Goal: Complete application form

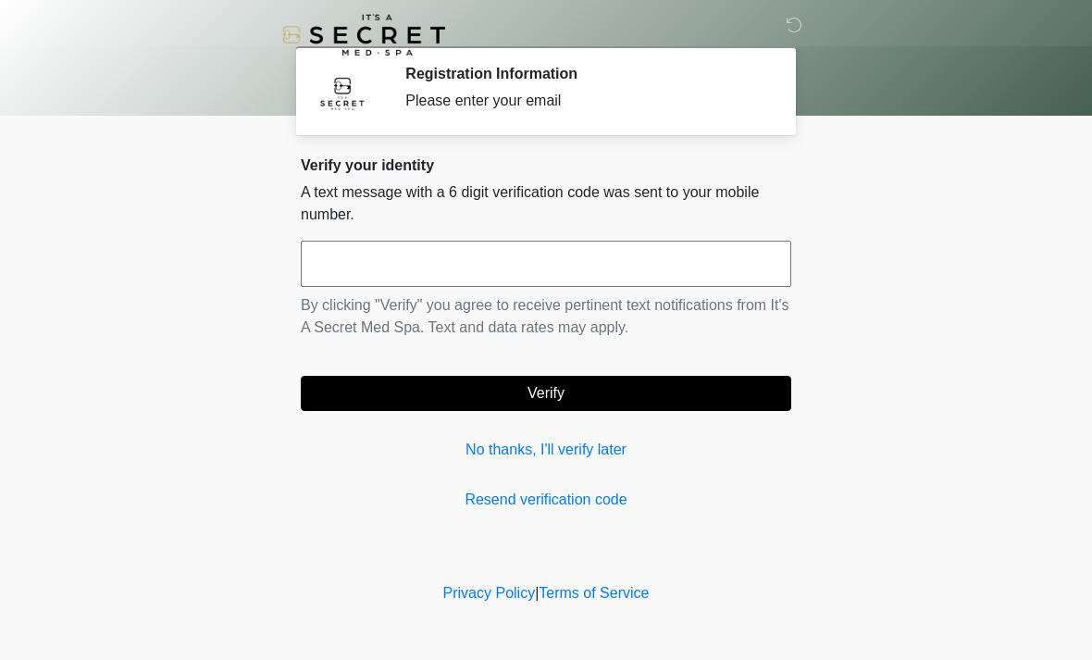
click at [750, 254] on input "text" at bounding box center [546, 264] width 490 height 46
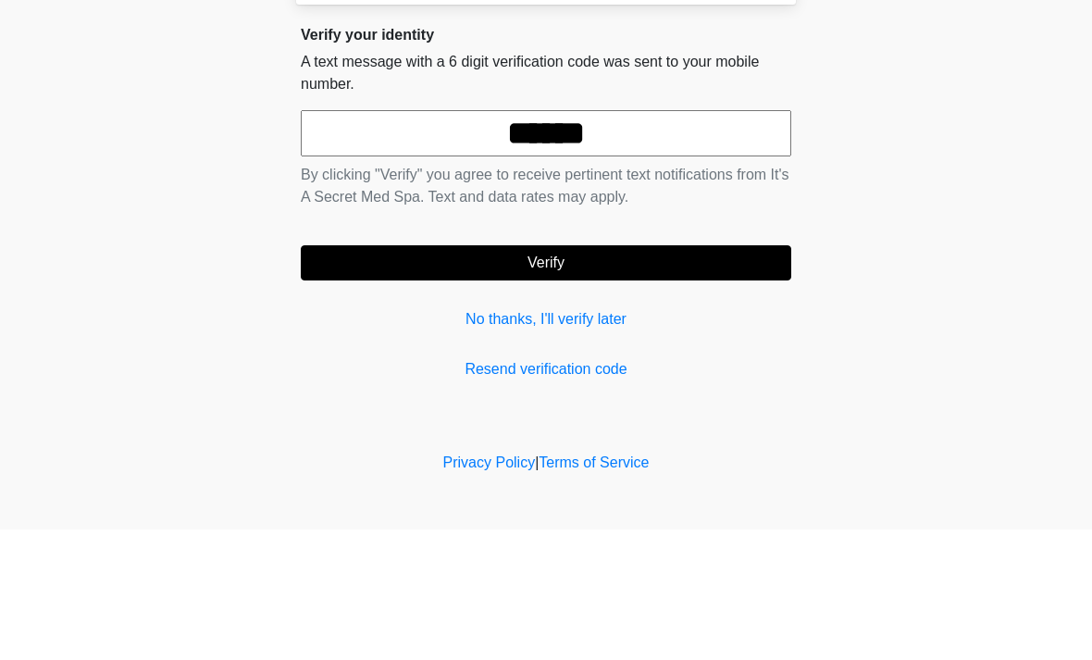
type input "******"
click at [676, 376] on button "Verify" at bounding box center [546, 393] width 490 height 35
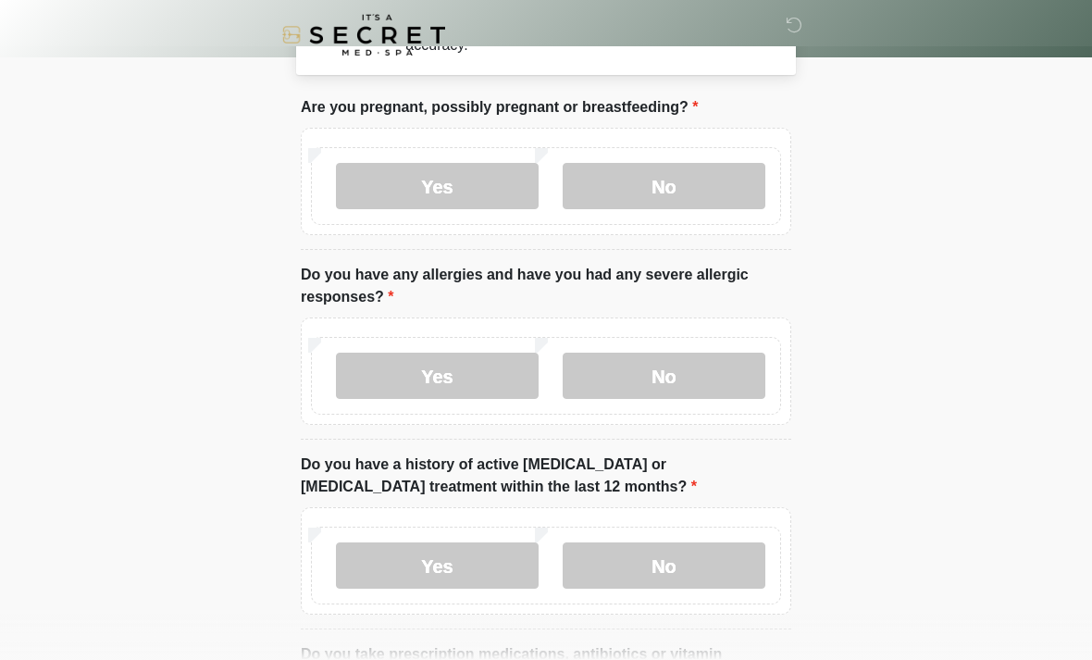
scroll to position [108, 0]
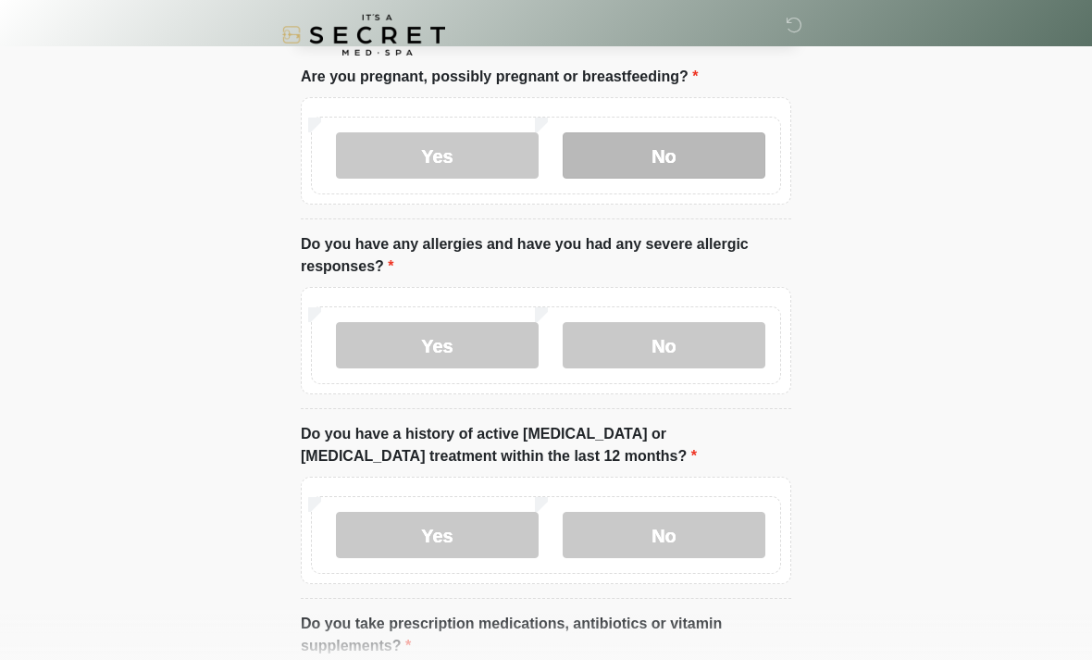
click at [714, 177] on label "No" at bounding box center [664, 155] width 203 height 46
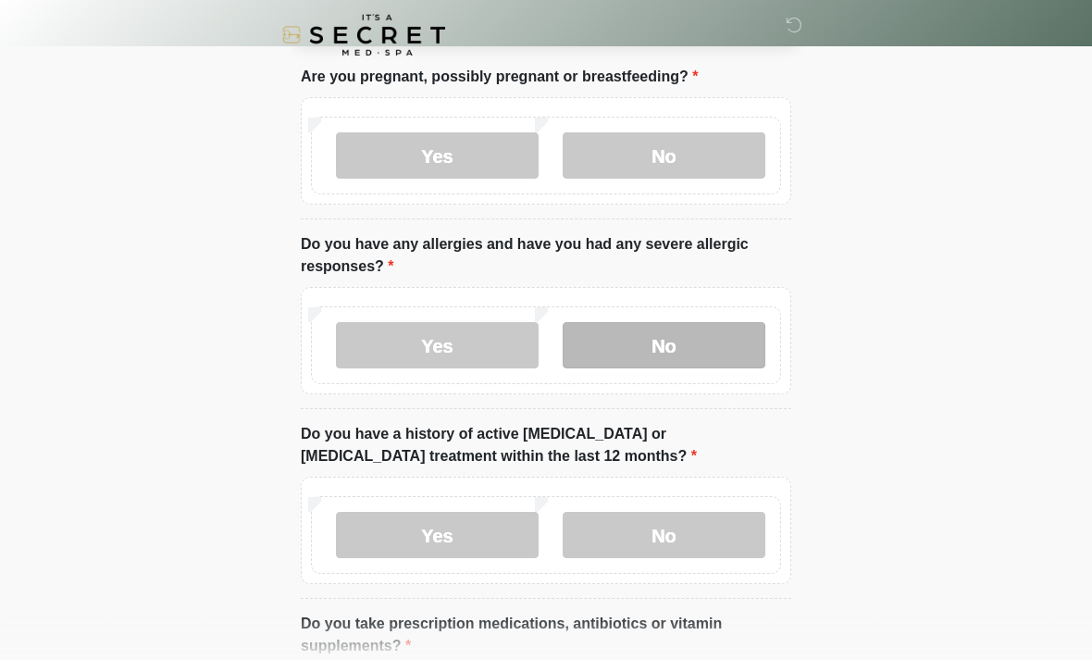
click at [676, 351] on label "No" at bounding box center [664, 345] width 203 height 46
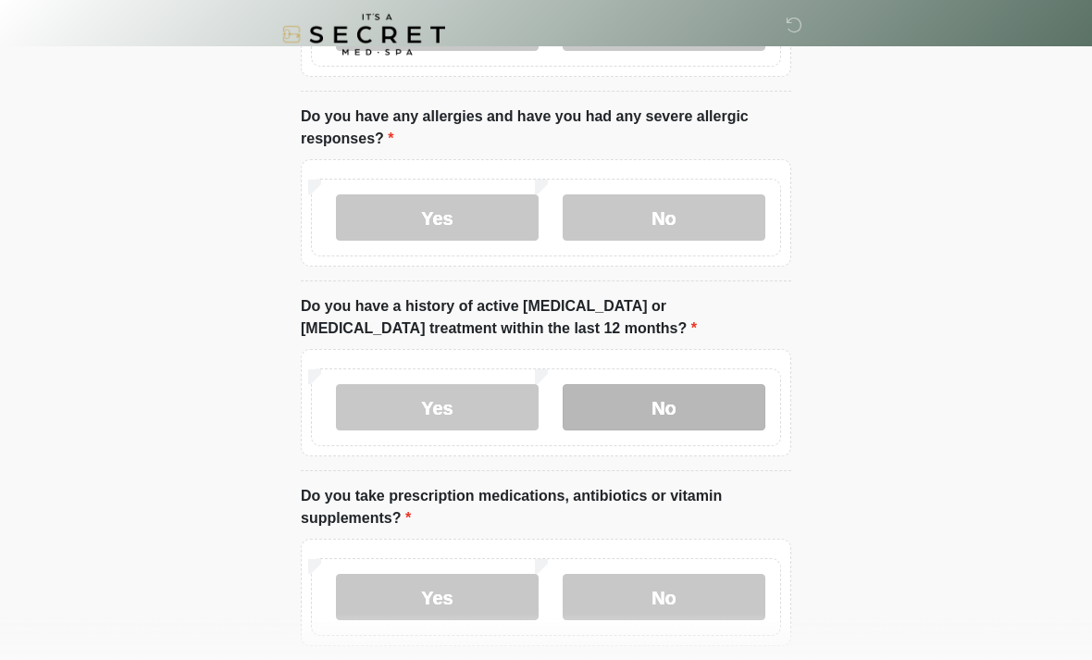
click at [714, 416] on label "No" at bounding box center [664, 408] width 203 height 46
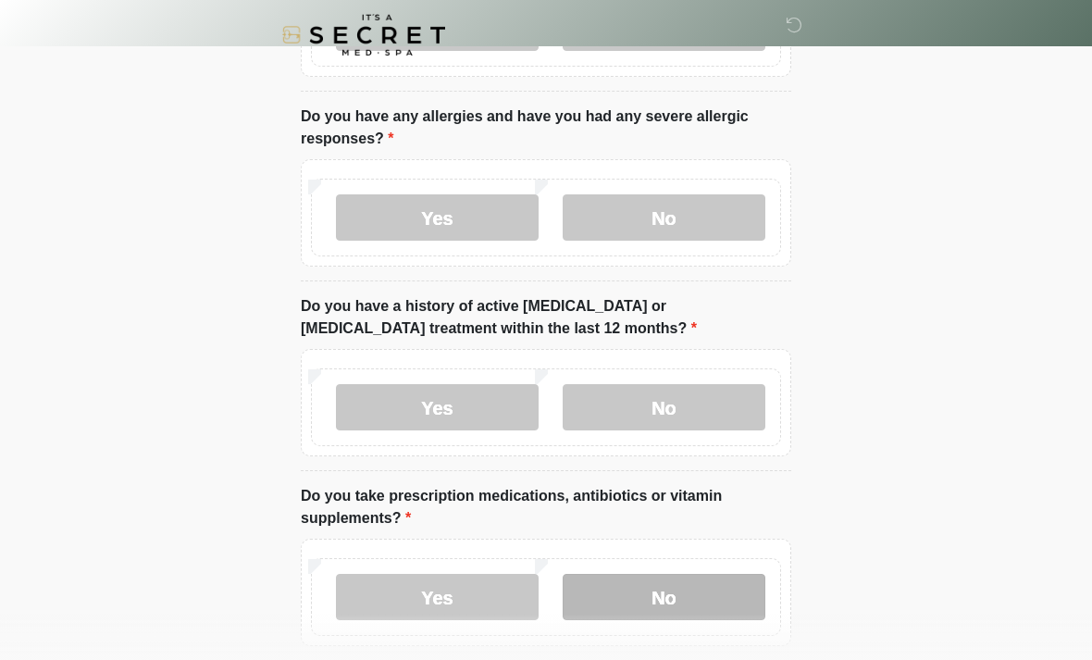
click at [701, 595] on label "No" at bounding box center [664, 597] width 203 height 46
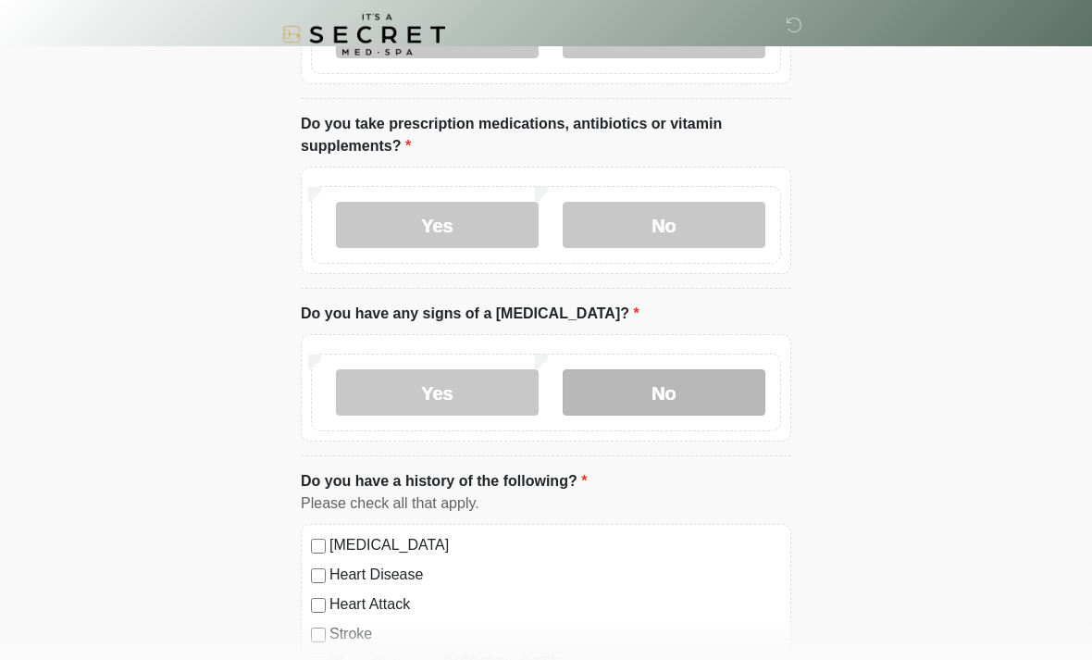
click at [701, 392] on label "No" at bounding box center [664, 393] width 203 height 46
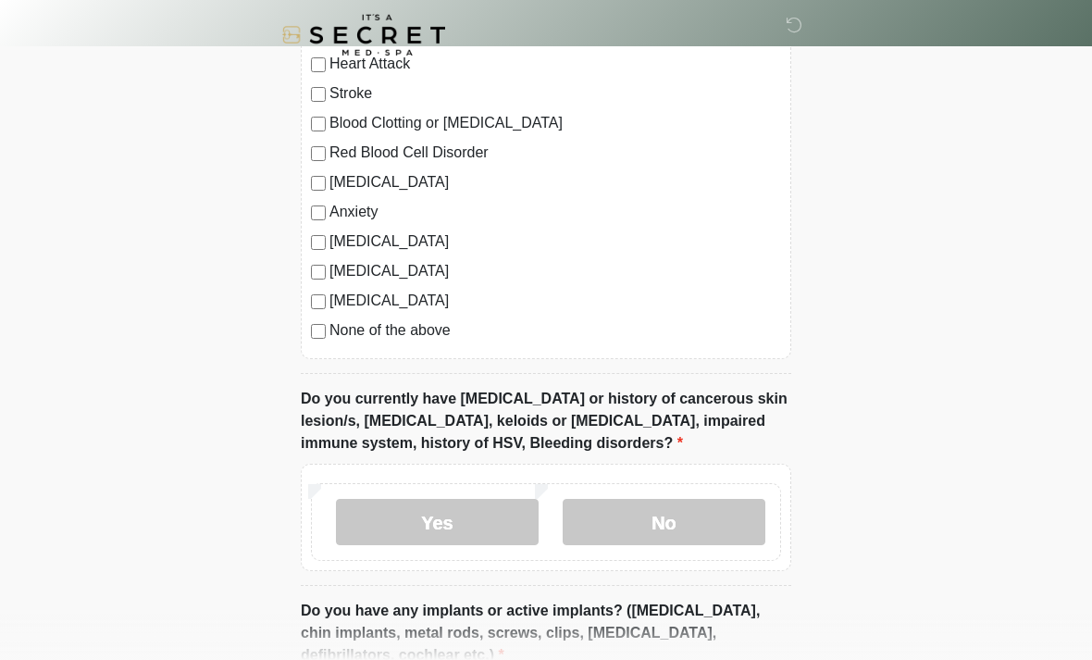
scroll to position [1149, 0]
click at [721, 518] on label "No" at bounding box center [664, 521] width 203 height 46
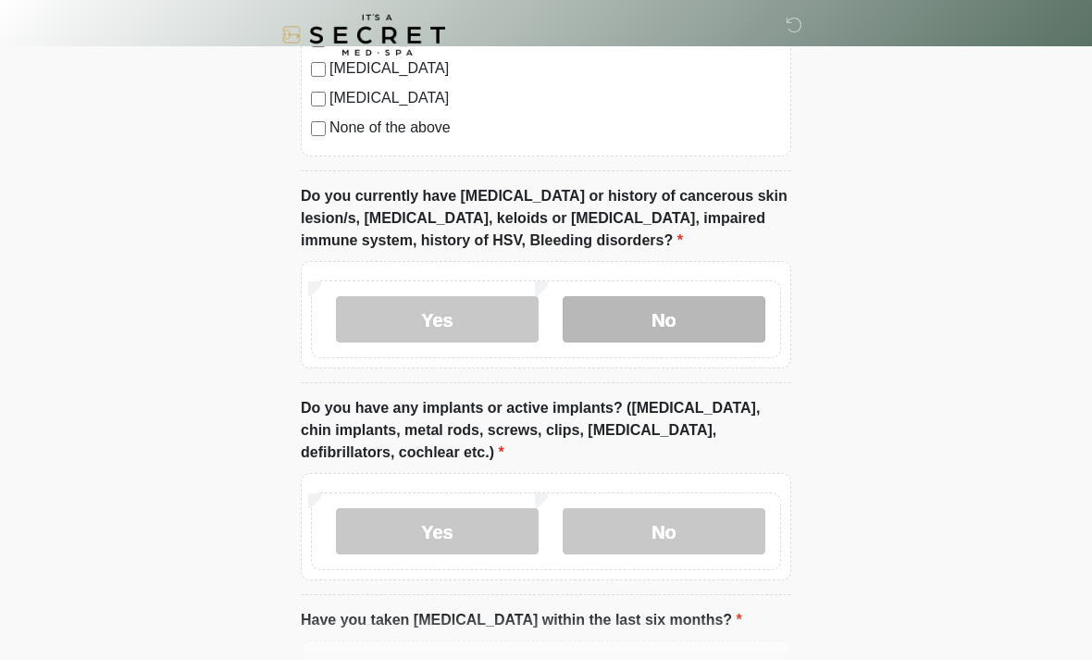
scroll to position [1364, 0]
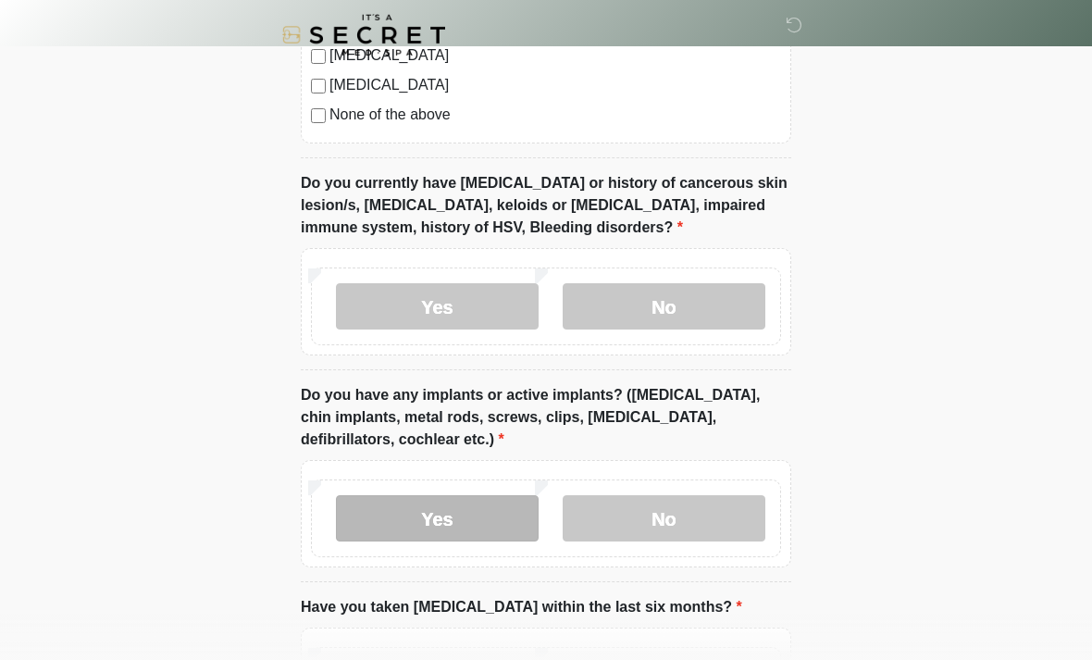
click at [484, 517] on label "Yes" at bounding box center [437, 518] width 203 height 46
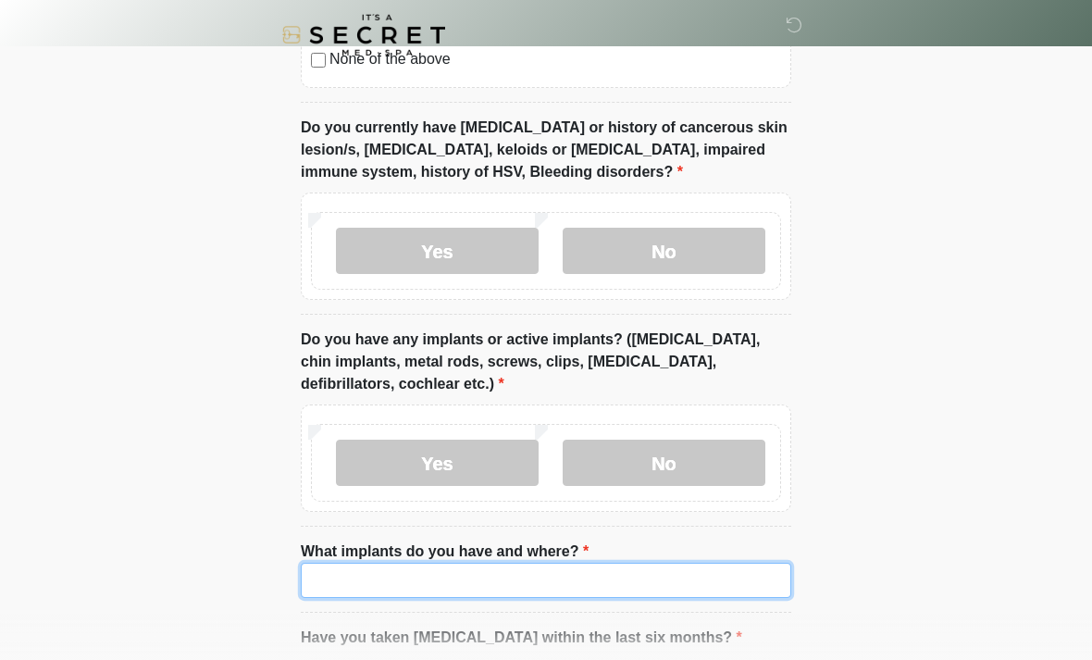
click at [741, 584] on input "What implants do you have and where?" at bounding box center [546, 580] width 490 height 35
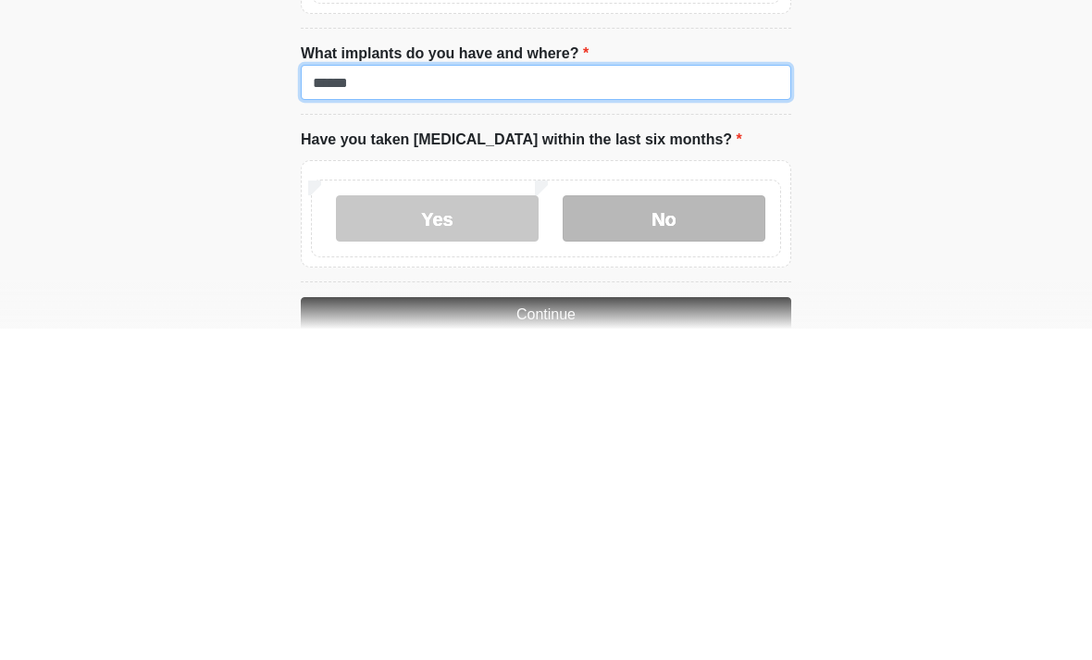
type input "******"
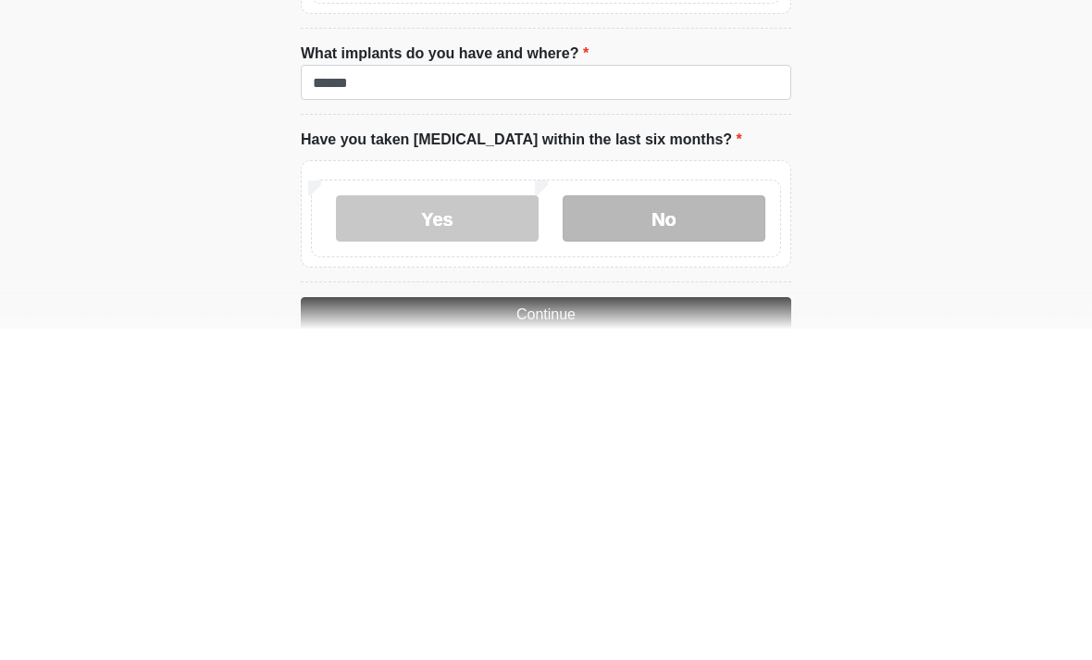
click at [717, 527] on label "No" at bounding box center [664, 550] width 203 height 46
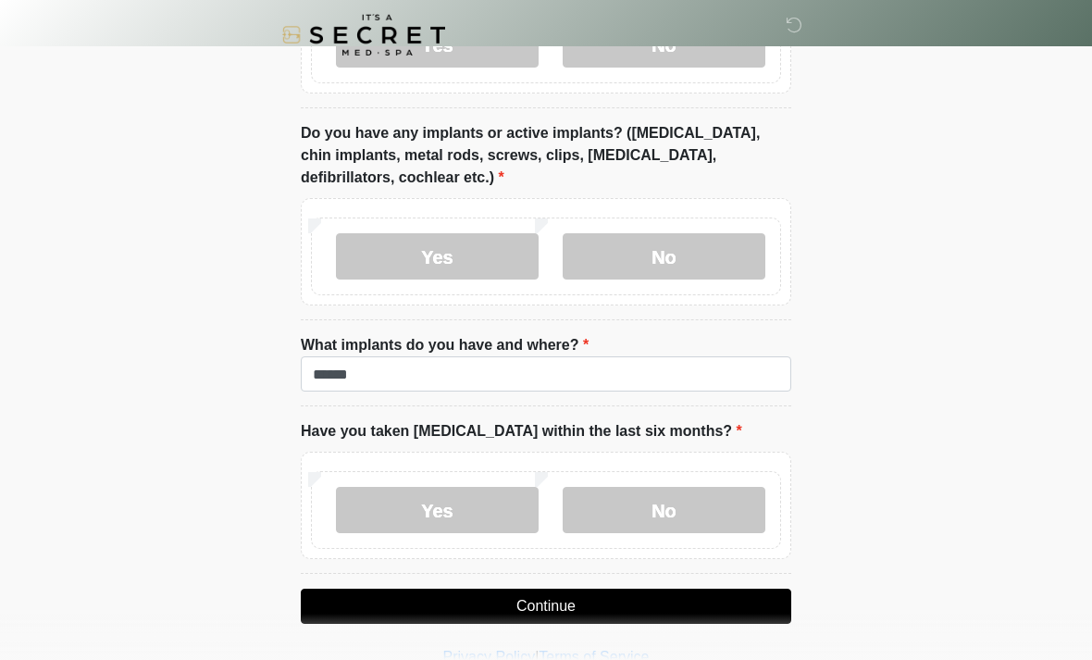
click at [661, 605] on button "Continue" at bounding box center [546, 606] width 490 height 35
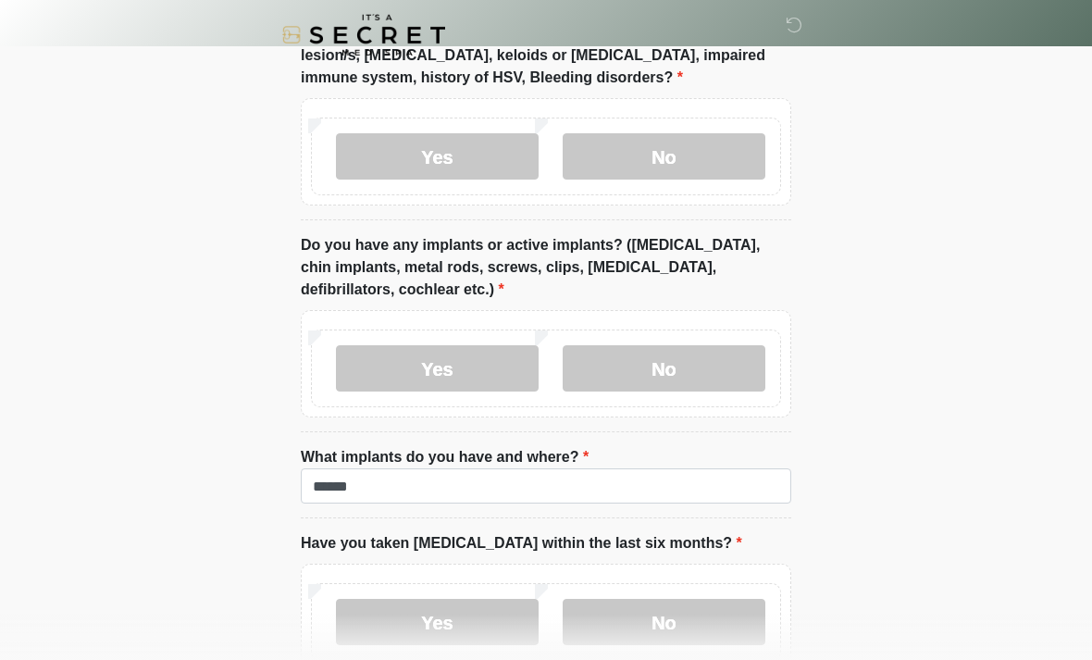
scroll to position [1613, 0]
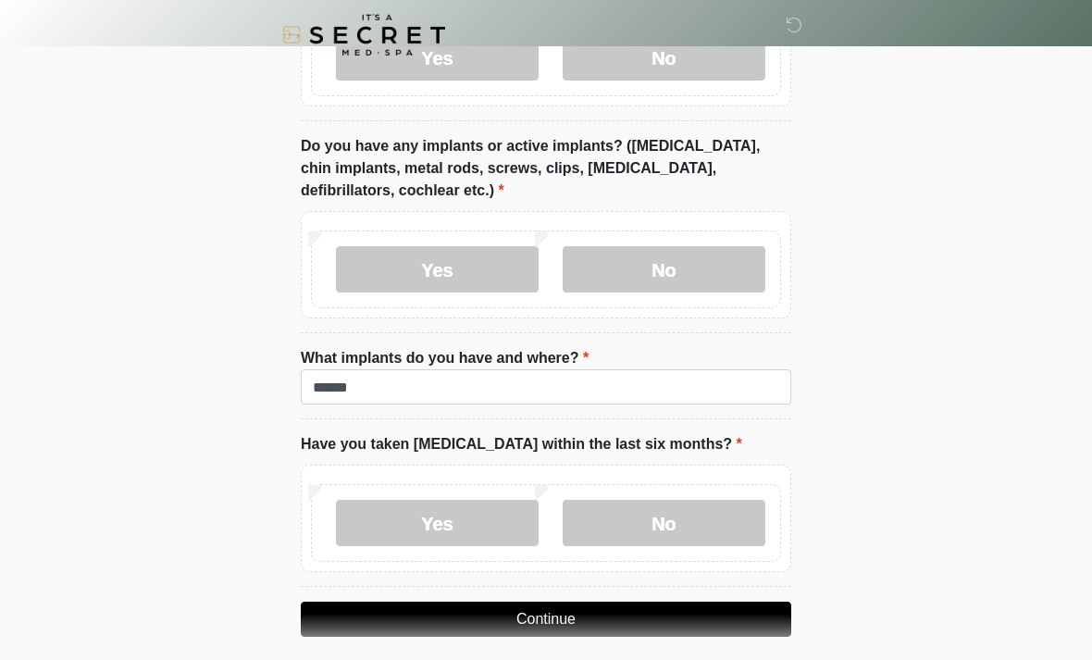
click at [646, 629] on button "Continue" at bounding box center [546, 619] width 490 height 35
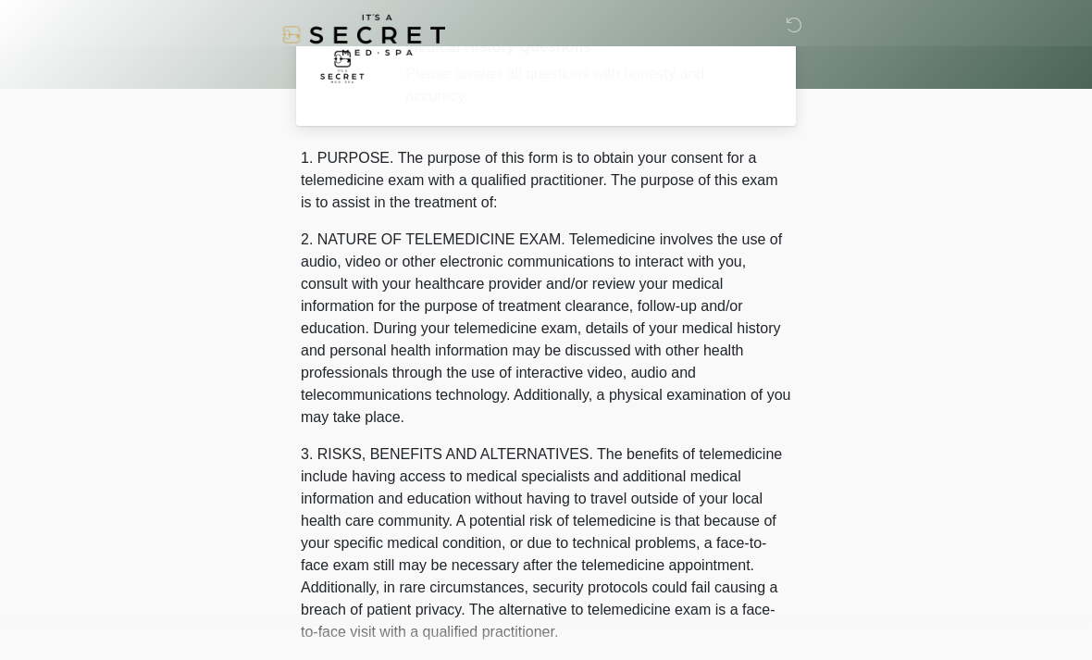
scroll to position [0, 0]
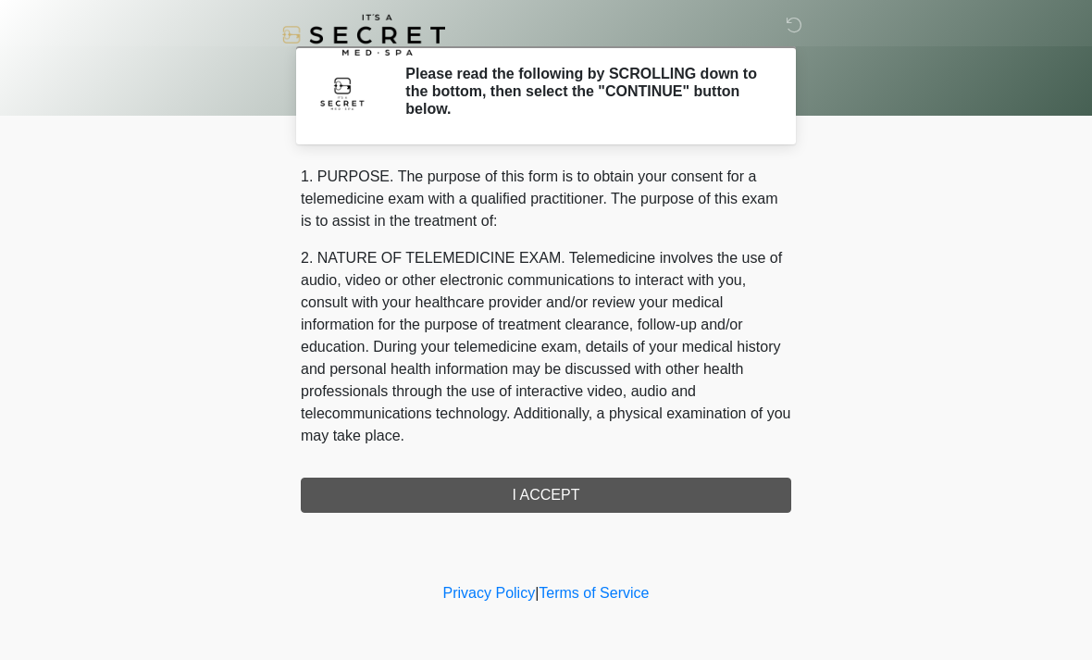
click at [683, 496] on div "1. PURPOSE. The purpose of this form is to obtain your consent for a telemedici…" at bounding box center [546, 339] width 490 height 347
click at [570, 506] on div "1. PURPOSE. The purpose of this form is to obtain your consent for a telemedici…" at bounding box center [546, 339] width 490 height 347
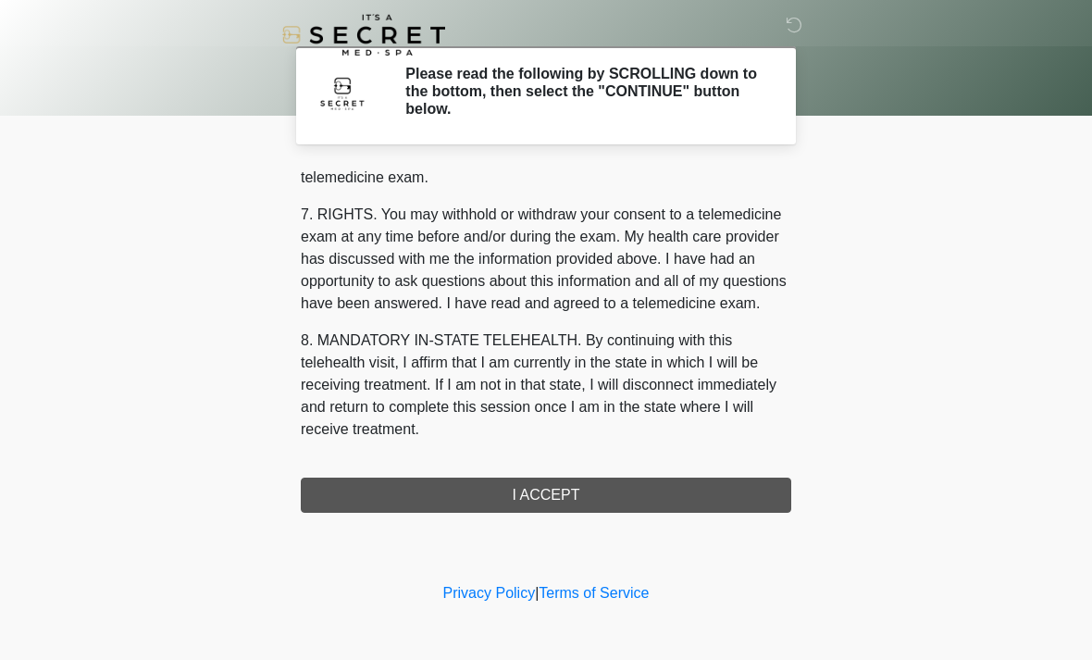
scroll to position [784, 0]
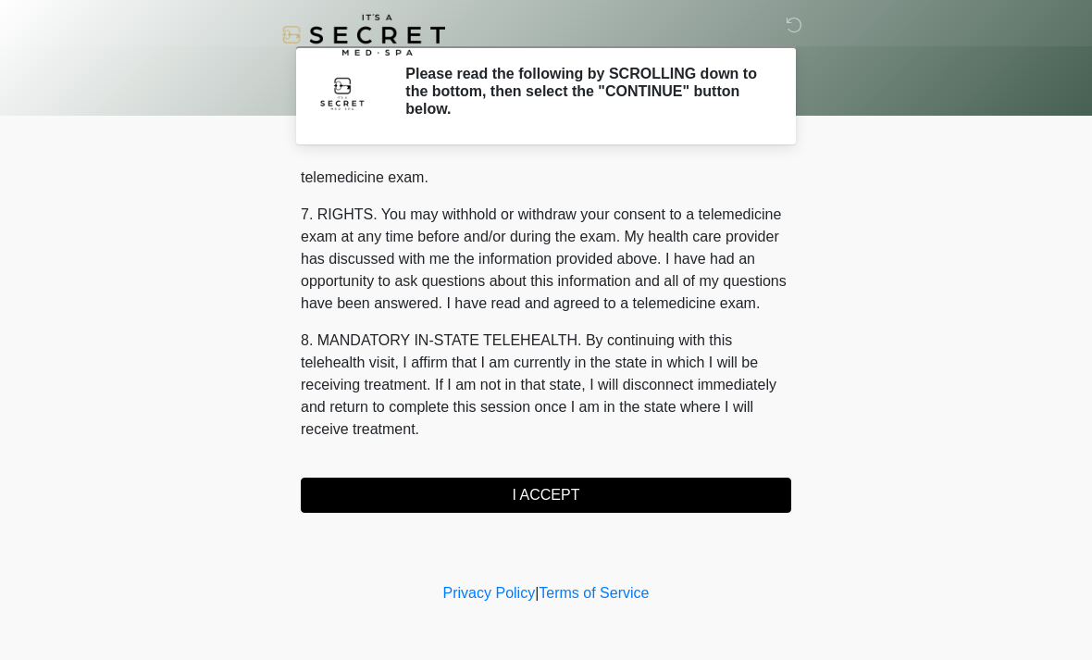
click at [592, 501] on button "I ACCEPT" at bounding box center [546, 494] width 490 height 35
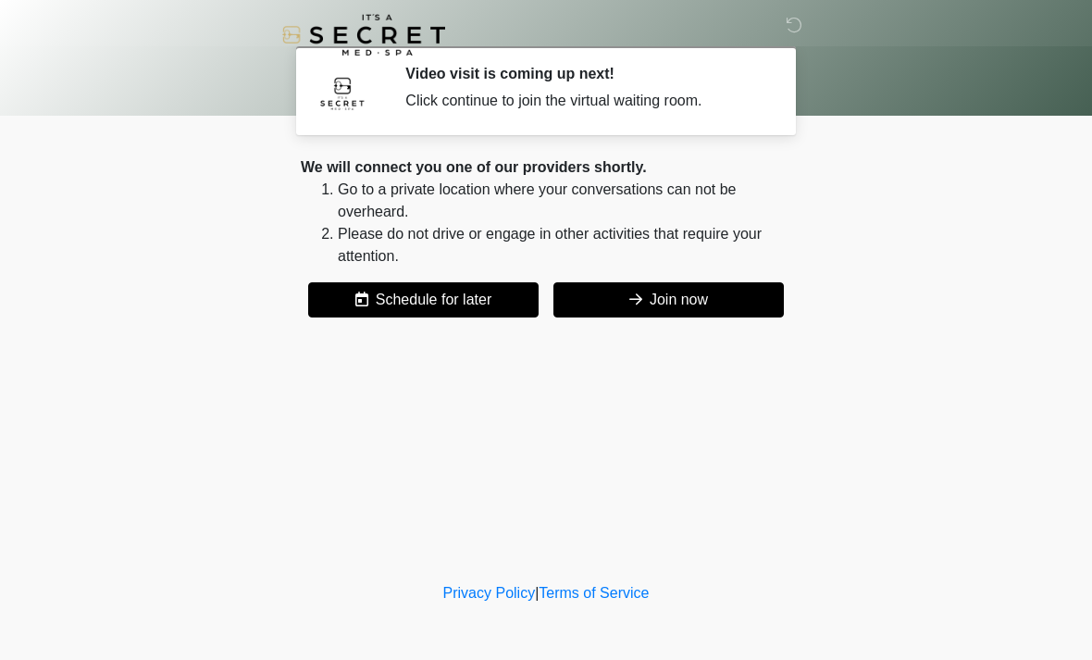
click at [755, 299] on button "Join now" at bounding box center [668, 299] width 230 height 35
